Goal: Task Accomplishment & Management: Use online tool/utility

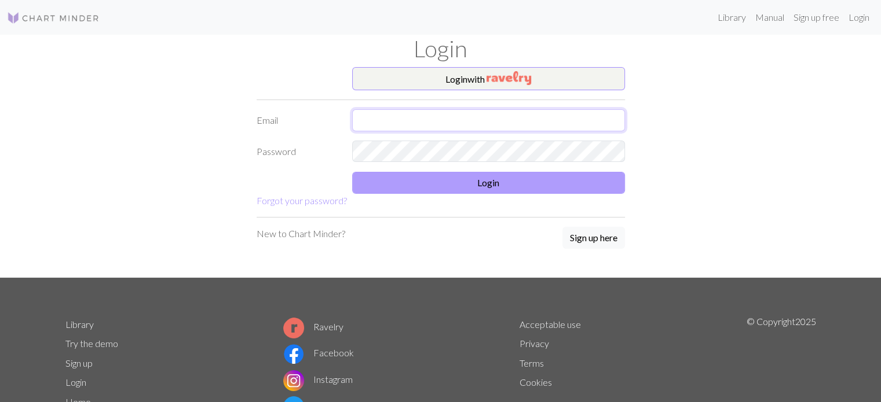
type input "[EMAIL_ADDRESS][DOMAIN_NAME]"
click at [553, 185] on button "Login" at bounding box center [488, 183] width 273 height 22
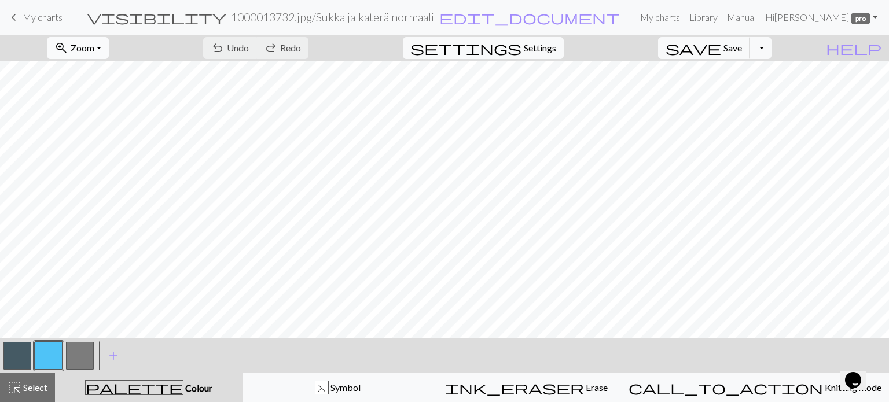
click at [94, 43] on span "Zoom" at bounding box center [83, 47] width 24 height 11
click at [98, 72] on button "Fit all" at bounding box center [93, 73] width 91 height 19
click at [17, 357] on button "button" at bounding box center [17, 356] width 28 height 28
click at [20, 356] on button "button" at bounding box center [17, 356] width 28 height 28
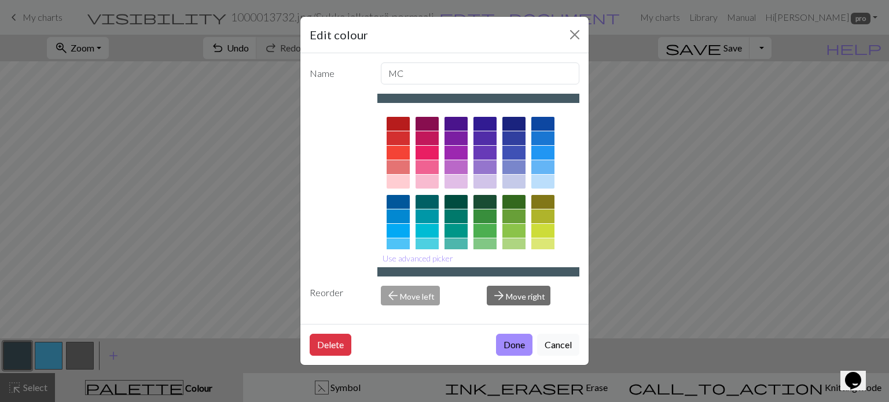
click at [490, 342] on div "Delete Done Cancel" at bounding box center [445, 344] width 288 height 41
click at [501, 340] on button "Done" at bounding box center [514, 345] width 36 height 22
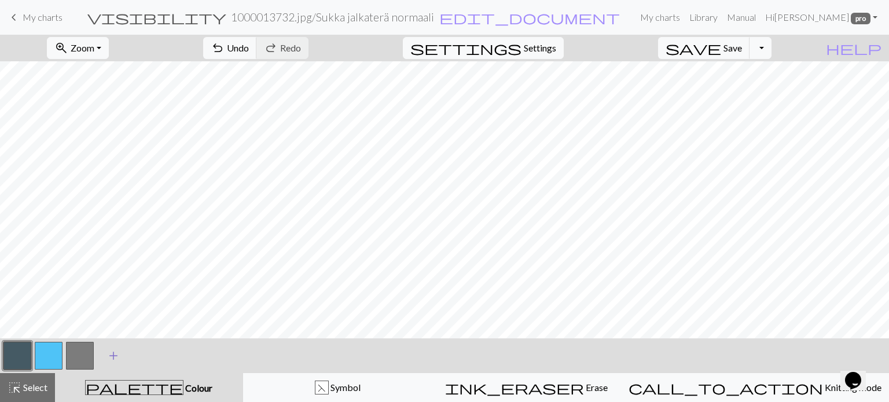
drag, startPoint x: 43, startPoint y: 354, endPoint x: 118, endPoint y: 343, distance: 76.0
click at [43, 354] on button "button" at bounding box center [49, 356] width 28 height 28
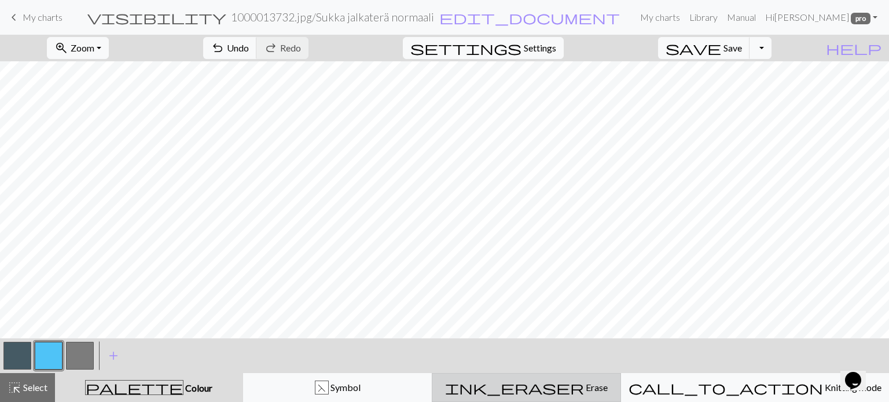
click at [584, 387] on span "Erase" at bounding box center [596, 387] width 24 height 11
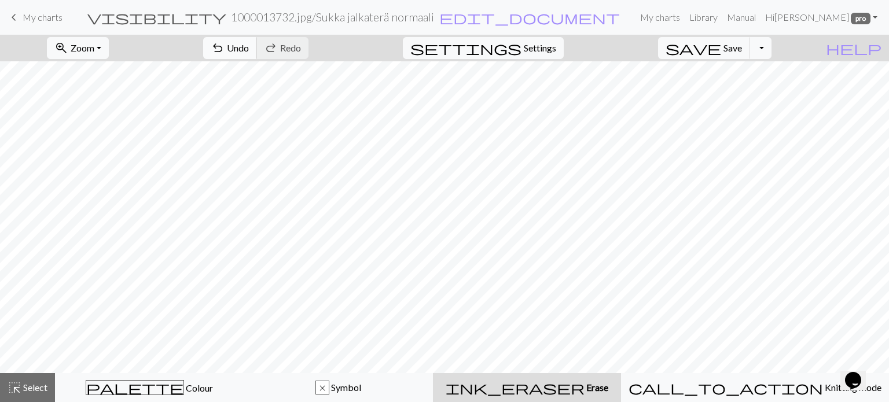
click at [225, 42] on span "undo" at bounding box center [218, 48] width 14 height 16
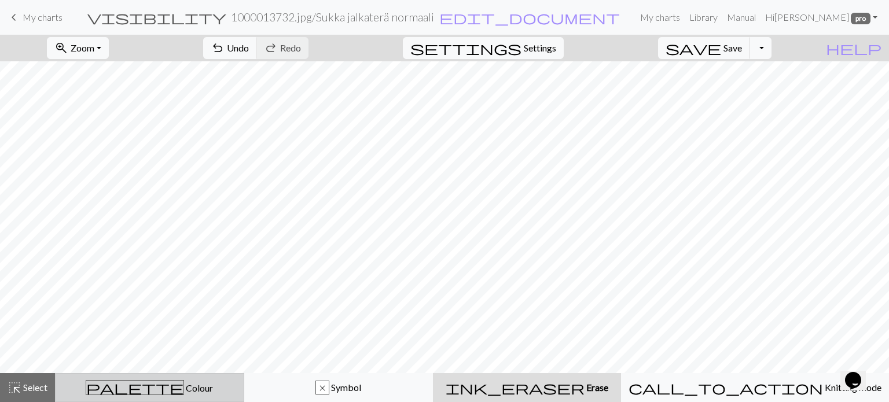
click at [184, 389] on span "Colour" at bounding box center [198, 388] width 29 height 11
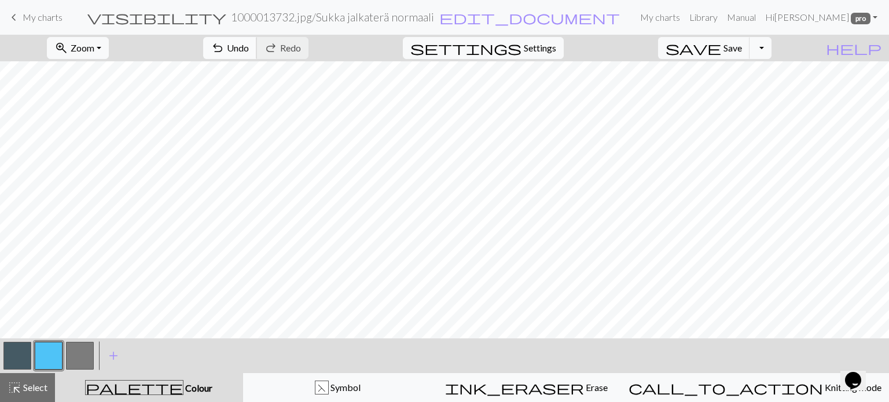
click at [225, 48] on span "undo" at bounding box center [218, 48] width 14 height 16
drag, startPoint x: 11, startPoint y: 358, endPoint x: 35, endPoint y: 347, distance: 26.5
click at [12, 357] on button "button" at bounding box center [17, 356] width 28 height 28
drag, startPoint x: 42, startPoint y: 353, endPoint x: 57, endPoint y: 340, distance: 19.8
click at [43, 351] on button "button" at bounding box center [49, 356] width 28 height 28
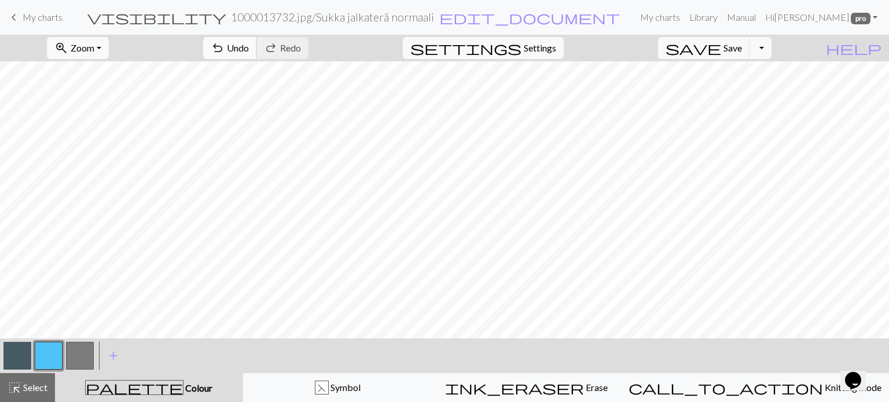
click at [225, 53] on span "undo" at bounding box center [218, 48] width 14 height 16
drag, startPoint x: 8, startPoint y: 355, endPoint x: 24, endPoint y: 349, distance: 17.4
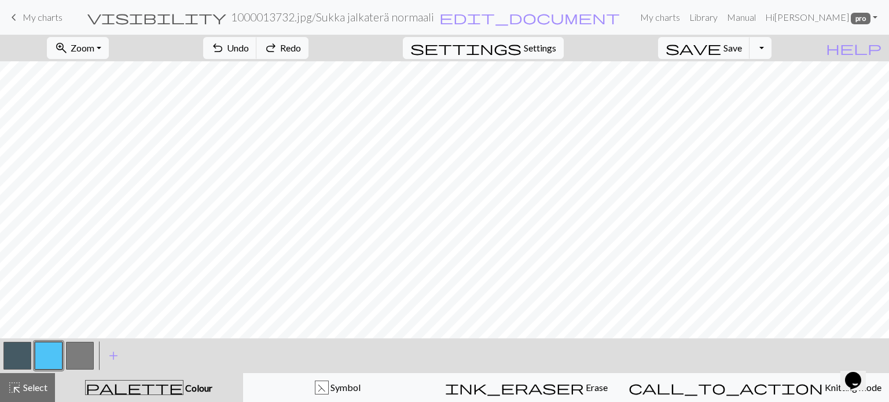
click at [10, 354] on button "button" at bounding box center [17, 356] width 28 height 28
drag, startPoint x: 47, startPoint y: 356, endPoint x: 58, endPoint y: 351, distance: 11.2
click at [49, 355] on button "button" at bounding box center [49, 356] width 28 height 28
click at [225, 45] on span "undo" at bounding box center [218, 48] width 14 height 16
click at [8, 358] on button "button" at bounding box center [17, 356] width 28 height 28
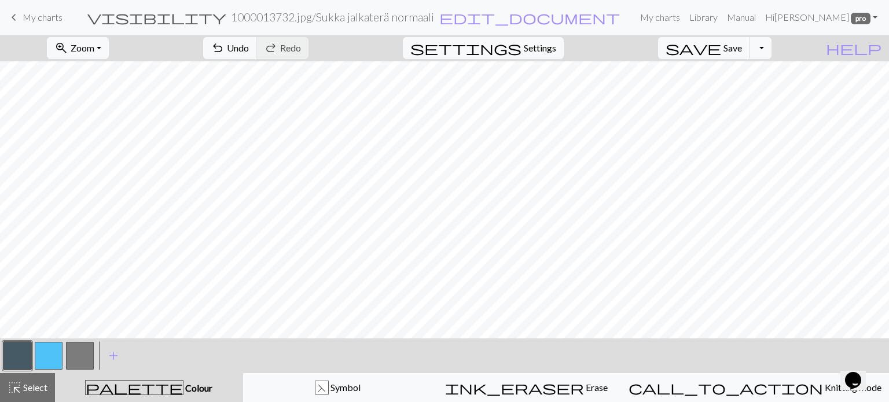
click at [47, 356] on button "button" at bounding box center [49, 356] width 28 height 28
click at [225, 42] on span "undo" at bounding box center [218, 48] width 14 height 16
drag, startPoint x: 15, startPoint y: 358, endPoint x: 35, endPoint y: 340, distance: 27.5
click at [15, 358] on button "button" at bounding box center [17, 356] width 28 height 28
click at [48, 357] on button "button" at bounding box center [49, 356] width 28 height 28
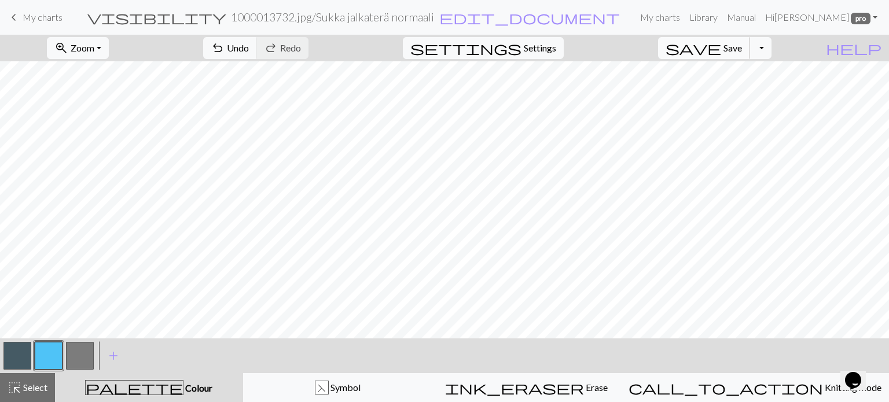
click at [742, 53] on span "Save" at bounding box center [733, 47] width 19 height 11
click at [94, 53] on span "Zoom" at bounding box center [83, 47] width 24 height 11
click at [101, 71] on button "Fit all" at bounding box center [93, 73] width 91 height 19
